Goal: Task Accomplishment & Management: Manage account settings

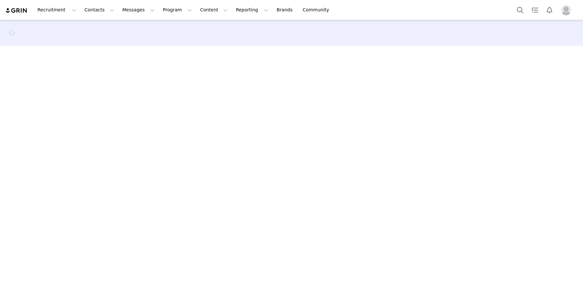
select select
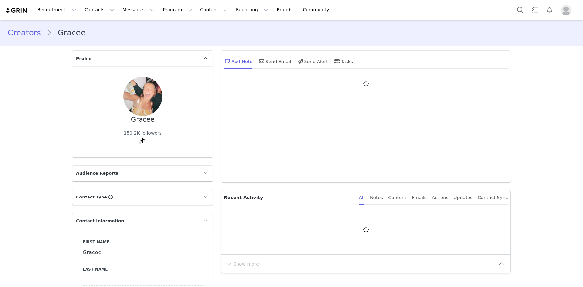
type input "+1 ([GEOGRAPHIC_DATA])"
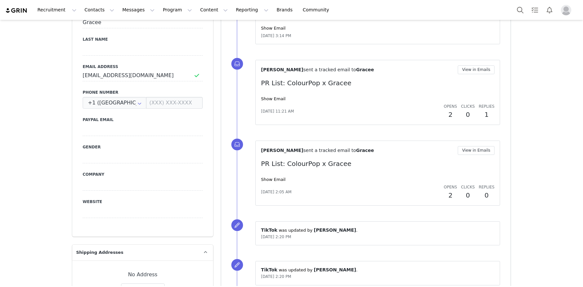
scroll to position [327, 0]
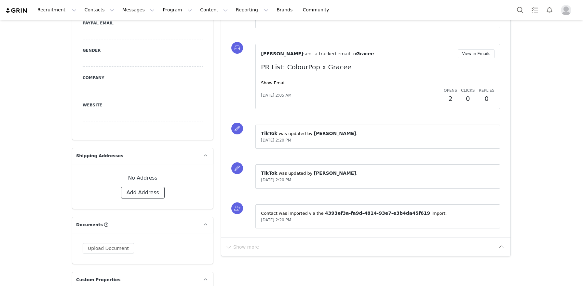
click at [155, 193] on button "Add Address" at bounding box center [143, 193] width 44 height 12
select select
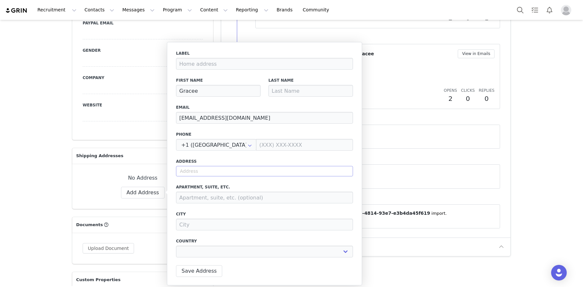
click at [189, 177] on div "Label First Name Gracee Last Name Email graceecollabs@gmail.com Phone +1 (Unite…" at bounding box center [264, 155] width 177 height 211
click at [190, 174] on input "text" at bounding box center [264, 171] width 177 height 10
paste input "6020 Adams Court Washington Twp MI 48094"
type input "6020 Adams Court Washington Twp MI 48094"
select select
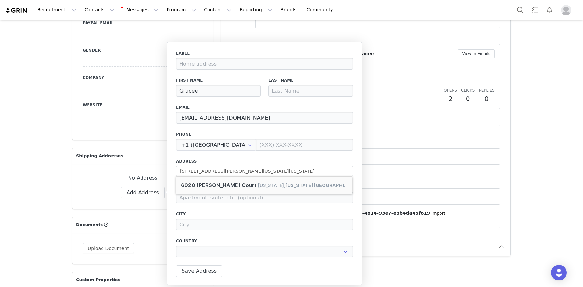
type input "6020 Adams Ct"
type input "[US_STATE]"
select select "[object Object]"
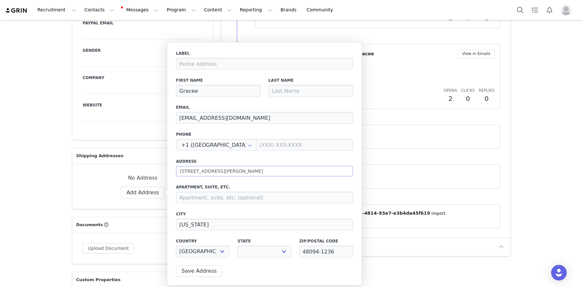
select select "[object Object]"
click at [294, 94] on input at bounding box center [310, 91] width 85 height 12
paste input "Guglielmetti"
type input "Guglielmetti"
click at [201, 271] on button "Save Address" at bounding box center [199, 271] width 46 height 12
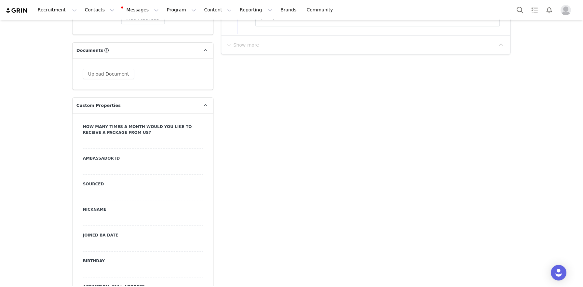
scroll to position [531, 0]
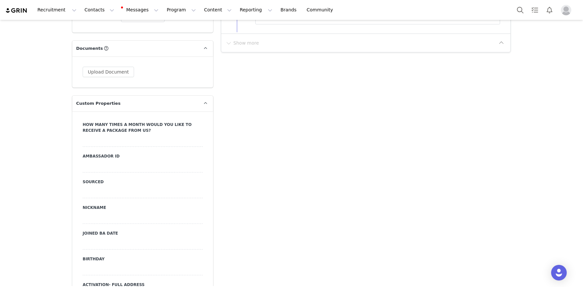
click at [119, 264] on div at bounding box center [143, 270] width 120 height 12
click at [119, 264] on input "text" at bounding box center [143, 270] width 120 height 12
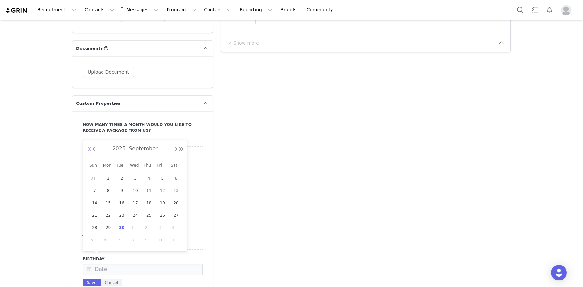
click at [92, 147] on button "Previous Year" at bounding box center [89, 149] width 5 height 5
click at [180, 150] on button "Next Year" at bounding box center [180, 149] width 5 height 5
click at [94, 150] on button "Previous Month" at bounding box center [93, 149] width 3 height 5
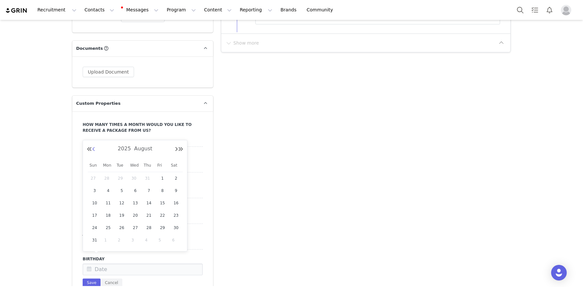
click at [94, 150] on button "Previous Month" at bounding box center [93, 149] width 3 height 5
click at [123, 229] on span "27" at bounding box center [122, 228] width 8 height 8
type input "May 27 2025"
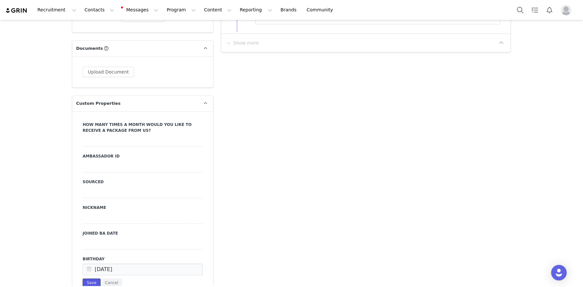
click at [95, 279] on button "Save" at bounding box center [92, 283] width 18 height 9
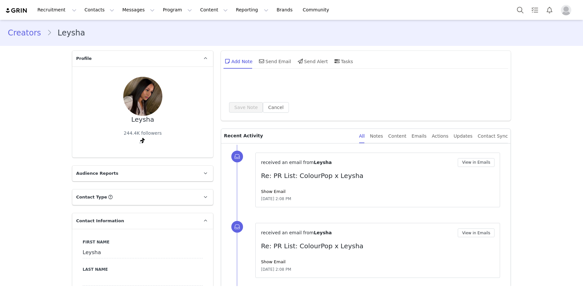
select select
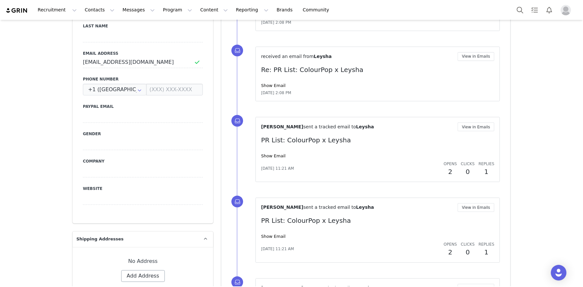
scroll to position [271, 0]
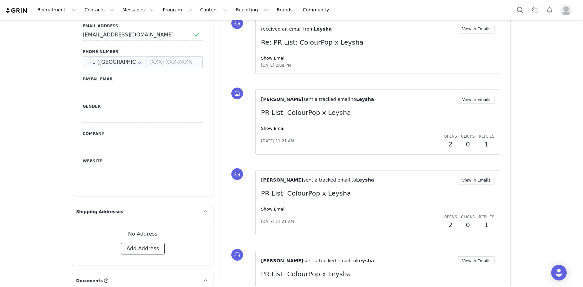
click at [146, 250] on button "Add Address" at bounding box center [143, 249] width 44 height 12
select select
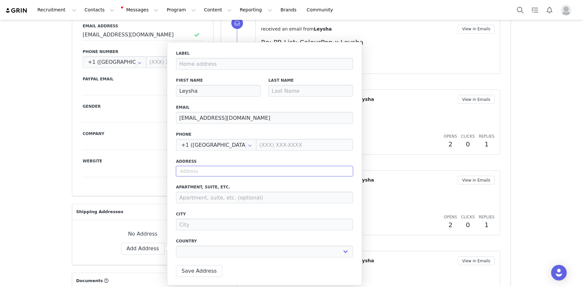
click at [205, 172] on input "text" at bounding box center [264, 171] width 177 height 10
paste input "[STREET_ADDRESS][PERSON_NAME]"
type input "[STREET_ADDRESS][PERSON_NAME]"
select select
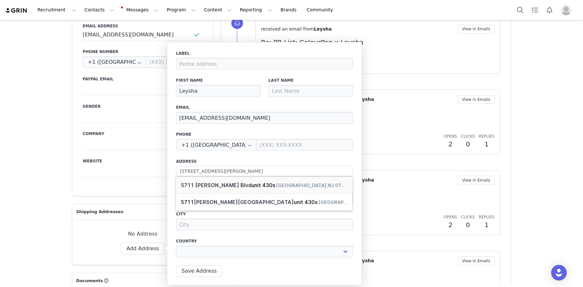
type input "[STREET_ADDRESS][PERSON_NAME]"
type input "[GEOGRAPHIC_DATA]"
select select "[object Object]"
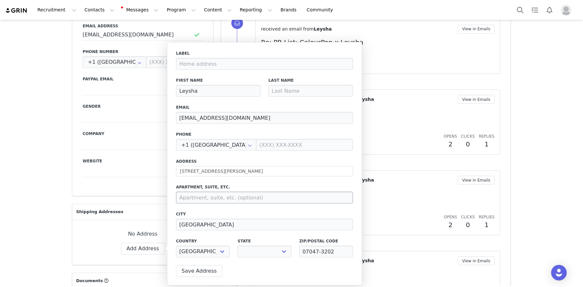
select select "[object Object]"
click at [211, 199] on input at bounding box center [264, 198] width 177 height 12
type input "unit 430S"
click at [294, 90] on input at bounding box center [310, 91] width 85 height 12
type input "[PERSON_NAME]"
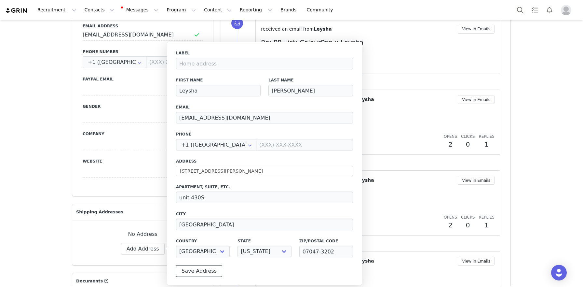
click at [200, 272] on button "Save Address" at bounding box center [199, 271] width 46 height 12
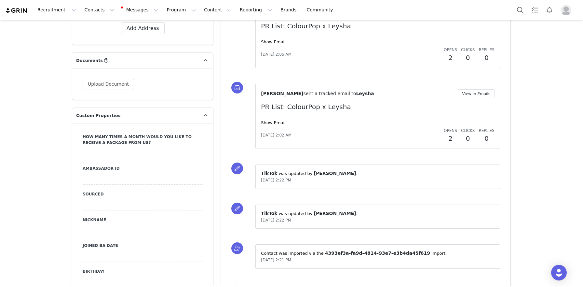
scroll to position [534, 0]
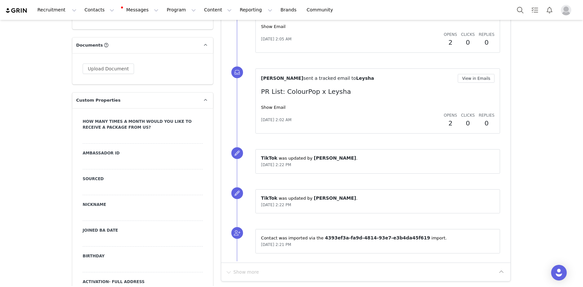
click at [107, 269] on div at bounding box center [143, 266] width 120 height 12
click at [106, 266] on input "text" at bounding box center [143, 266] width 120 height 12
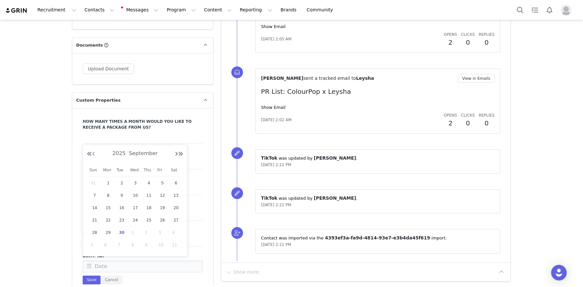
click at [95, 154] on button "Previous Month" at bounding box center [93, 153] width 3 height 5
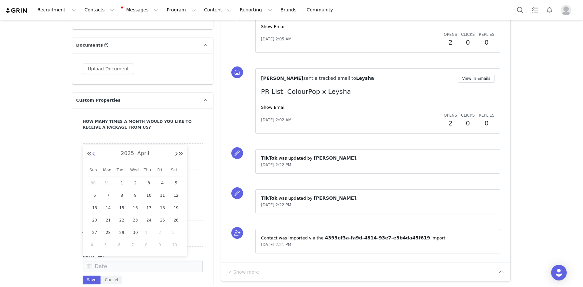
click at [95, 154] on button "Previous Month" at bounding box center [93, 153] width 3 height 5
drag, startPoint x: 125, startPoint y: 209, endPoint x: 111, endPoint y: 232, distance: 26.6
click at [125, 209] on span "11" at bounding box center [122, 208] width 8 height 8
type input "[DATE]"
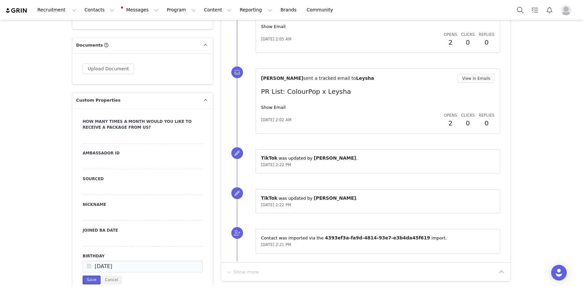
click at [89, 279] on button "Save" at bounding box center [92, 279] width 18 height 9
